Goal: Information Seeking & Learning: Learn about a topic

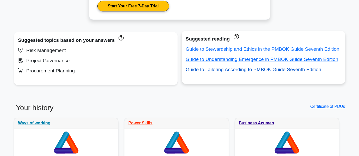
scroll to position [425, 0]
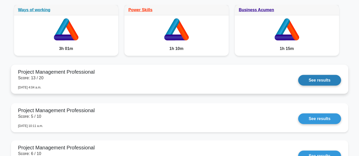
click at [313, 78] on link "See results" at bounding box center [319, 80] width 43 height 11
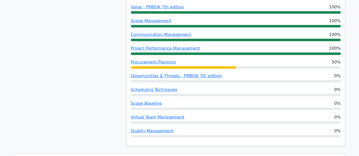
scroll to position [511, 0]
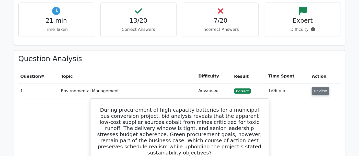
click at [322, 87] on button "Review" at bounding box center [320, 91] width 17 height 8
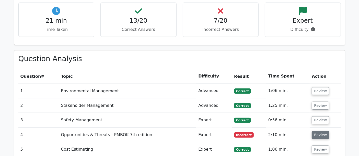
click at [321, 131] on button "Review" at bounding box center [320, 135] width 17 height 8
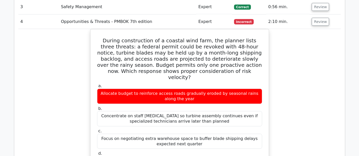
scroll to position [596, 0]
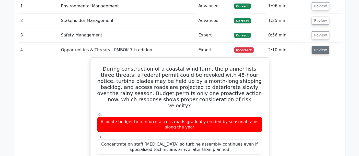
click at [322, 46] on button "Review" at bounding box center [320, 50] width 17 height 8
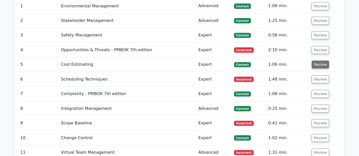
click at [318, 61] on button "Review" at bounding box center [320, 65] width 17 height 8
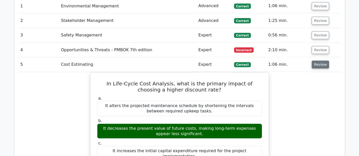
drag, startPoint x: 310, startPoint y: 40, endPoint x: 315, endPoint y: 39, distance: 4.7
click at [313, 57] on td "Review" at bounding box center [325, 64] width 31 height 15
click at [315, 61] on button "Review" at bounding box center [320, 65] width 17 height 8
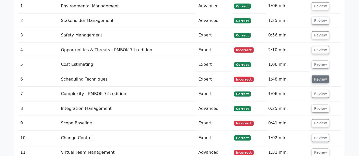
click at [317, 76] on button "Review" at bounding box center [320, 80] width 17 height 8
click at [323, 76] on button "Review" at bounding box center [320, 80] width 17 height 8
click at [320, 76] on button "Review" at bounding box center [320, 80] width 17 height 8
click at [316, 76] on button "Review" at bounding box center [320, 80] width 17 height 8
click at [318, 61] on button "Review" at bounding box center [320, 65] width 17 height 8
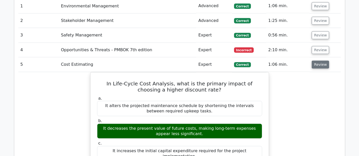
click at [317, 61] on button "Review" at bounding box center [320, 65] width 17 height 8
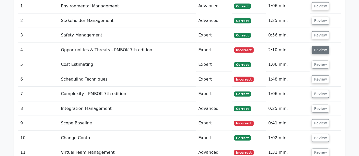
click at [317, 46] on button "Review" at bounding box center [320, 50] width 17 height 8
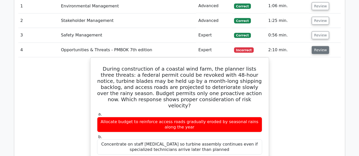
click at [317, 46] on button "Review" at bounding box center [320, 50] width 17 height 8
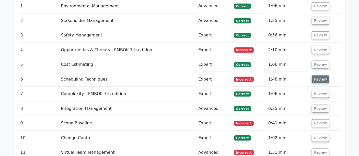
click at [317, 76] on button "Review" at bounding box center [320, 80] width 17 height 8
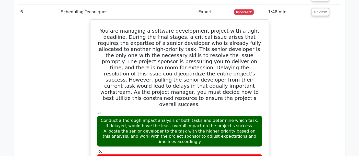
scroll to position [578, 0]
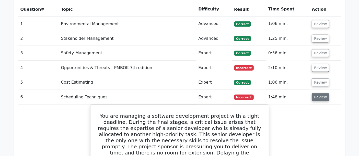
click at [320, 93] on button "Review" at bounding box center [320, 97] width 17 height 8
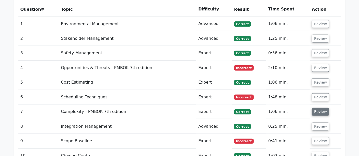
click at [320, 108] on button "Review" at bounding box center [320, 112] width 17 height 8
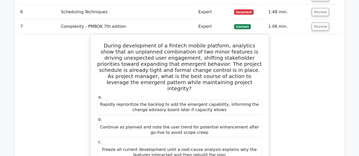
scroll to position [606, 0]
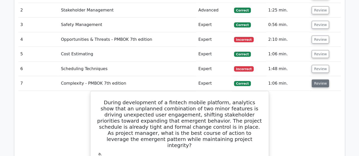
click at [317, 80] on button "Review" at bounding box center [320, 84] width 17 height 8
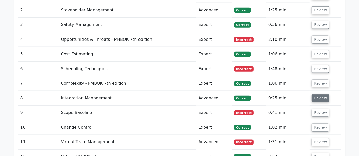
click at [321, 94] on button "Review" at bounding box center [320, 98] width 17 height 8
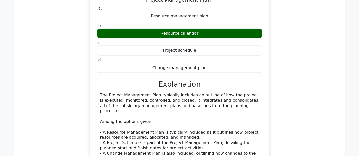
scroll to position [635, 0]
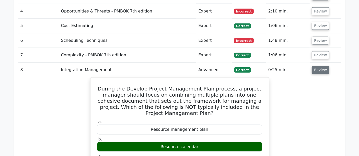
click at [317, 66] on button "Review" at bounding box center [320, 70] width 17 height 8
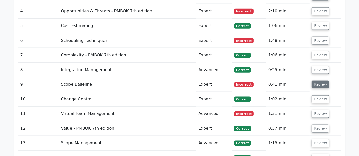
click at [315, 81] on button "Review" at bounding box center [320, 85] width 17 height 8
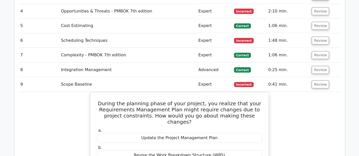
scroll to position [663, 0]
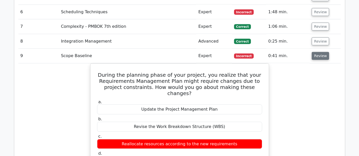
click at [319, 52] on button "Review" at bounding box center [320, 56] width 17 height 8
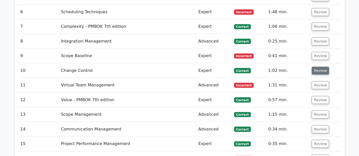
click at [320, 67] on button "Review" at bounding box center [320, 71] width 17 height 8
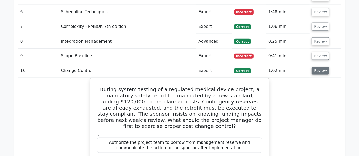
click at [319, 67] on button "Review" at bounding box center [320, 71] width 17 height 8
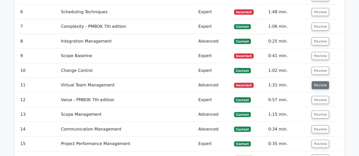
click at [320, 81] on button "Review" at bounding box center [320, 85] width 17 height 8
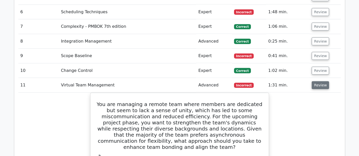
click at [317, 81] on button "Review" at bounding box center [320, 85] width 17 height 8
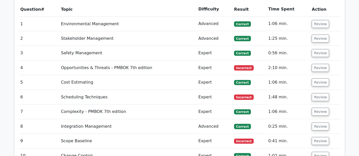
scroll to position [493, 0]
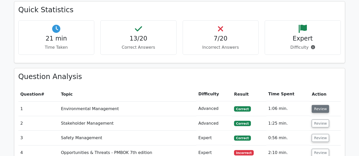
click at [319, 105] on button "Review" at bounding box center [320, 109] width 17 height 8
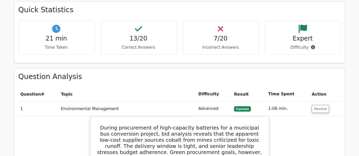
scroll to position [521, 0]
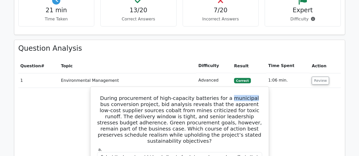
drag, startPoint x: 225, startPoint y: 72, endPoint x: 246, endPoint y: 72, distance: 21.7
click at [246, 95] on h5 "During procurement of high-capacity batteries for a municipal bus conversion pr…" at bounding box center [180, 119] width 166 height 49
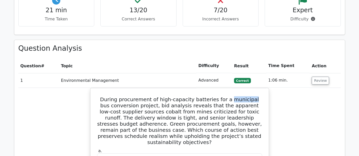
copy h5 "municipal"
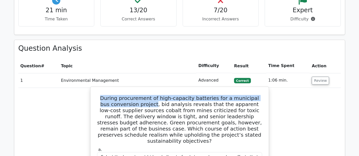
drag, startPoint x: 103, startPoint y: 71, endPoint x: 146, endPoint y: 80, distance: 43.3
click at [146, 95] on h5 "During procurement of high-capacity batteries for a municipal bus conversion pr…" at bounding box center [180, 119] width 166 height 49
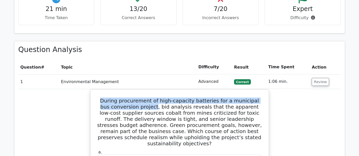
copy h5 "During procurement of high-capacity batteries for a municipal bus conversion pr…"
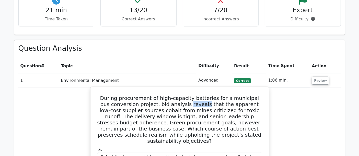
drag, startPoint x: 177, startPoint y: 78, endPoint x: 193, endPoint y: 79, distance: 16.1
click at [193, 95] on h5 "During procurement of high-capacity batteries for a municipal bus conversion pr…" at bounding box center [180, 119] width 166 height 49
copy h5 "reveals"
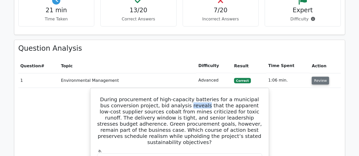
click at [315, 77] on button "Review" at bounding box center [320, 81] width 17 height 8
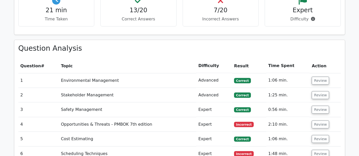
scroll to position [663, 0]
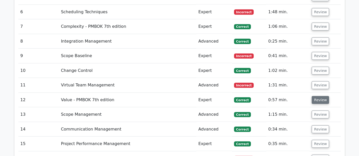
click at [318, 96] on button "Review" at bounding box center [320, 100] width 17 height 8
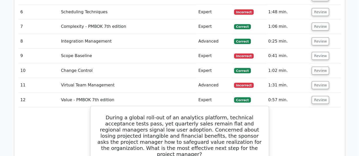
scroll to position [720, 0]
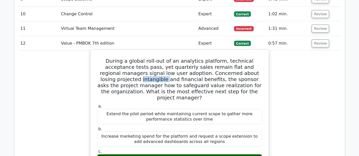
drag, startPoint x: 225, startPoint y: 48, endPoint x: 250, endPoint y: 46, distance: 25.6
click at [250, 58] on h5 "During a global roll-out of an analytics platform, technical acceptance tests p…" at bounding box center [180, 79] width 166 height 43
copy h5 "intangible"
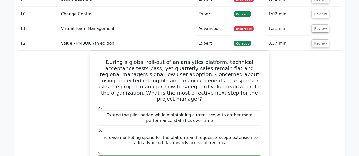
click at [313, 40] on button "Review" at bounding box center [320, 44] width 17 height 8
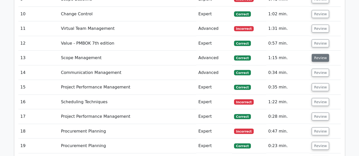
click at [318, 54] on button "Review" at bounding box center [320, 58] width 17 height 8
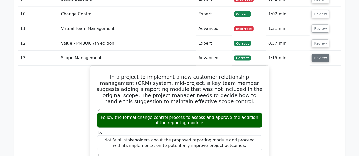
click at [318, 54] on button "Review" at bounding box center [320, 58] width 17 height 8
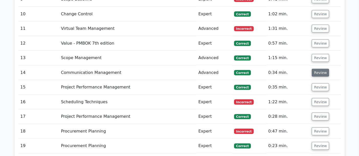
click at [320, 69] on button "Review" at bounding box center [320, 73] width 17 height 8
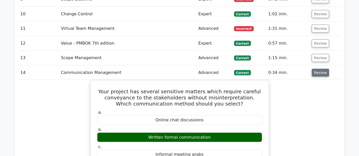
click at [319, 69] on button "Review" at bounding box center [320, 73] width 17 height 8
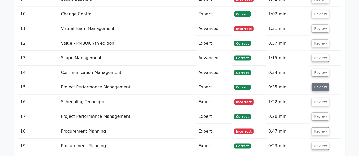
click at [321, 84] on button "Review" at bounding box center [320, 88] width 17 height 8
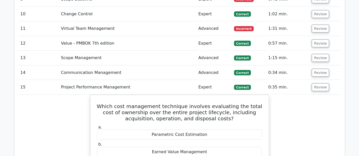
scroll to position [748, 0]
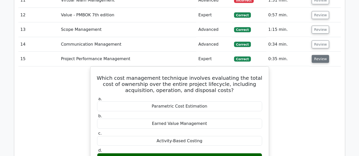
click at [319, 55] on button "Review" at bounding box center [320, 59] width 17 height 8
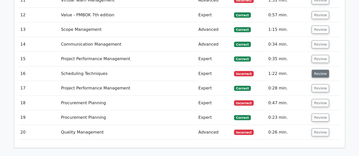
click at [321, 70] on button "Review" at bounding box center [320, 74] width 17 height 8
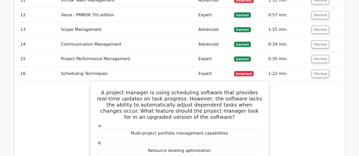
scroll to position [777, 0]
